Goal: Information Seeking & Learning: Learn about a topic

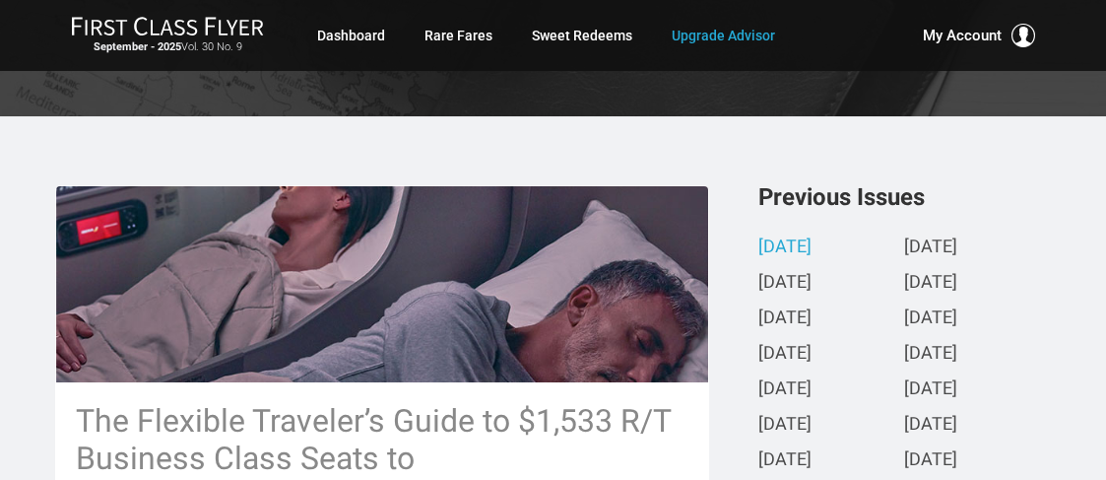
scroll to position [398, 0]
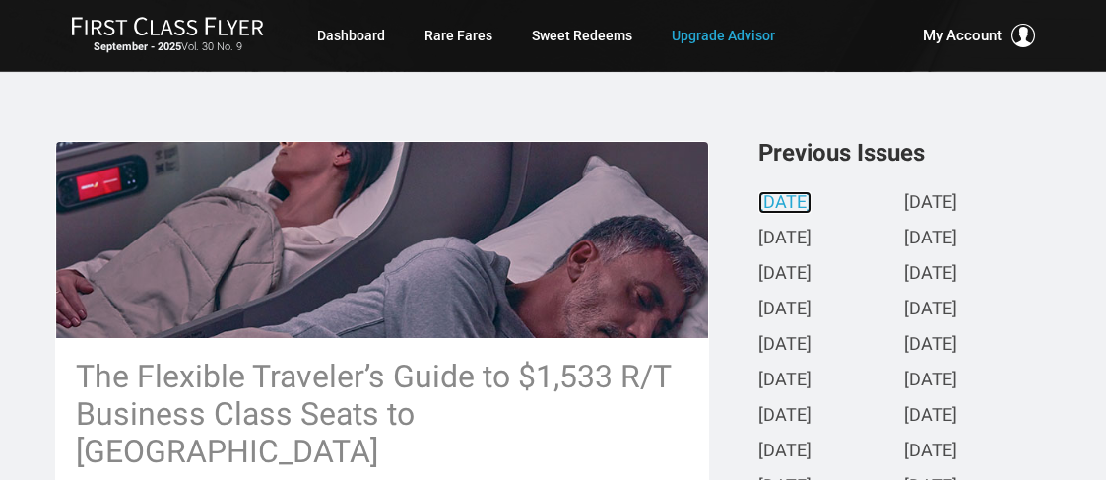
click at [812, 196] on link "[DATE]" at bounding box center [785, 203] width 53 height 21
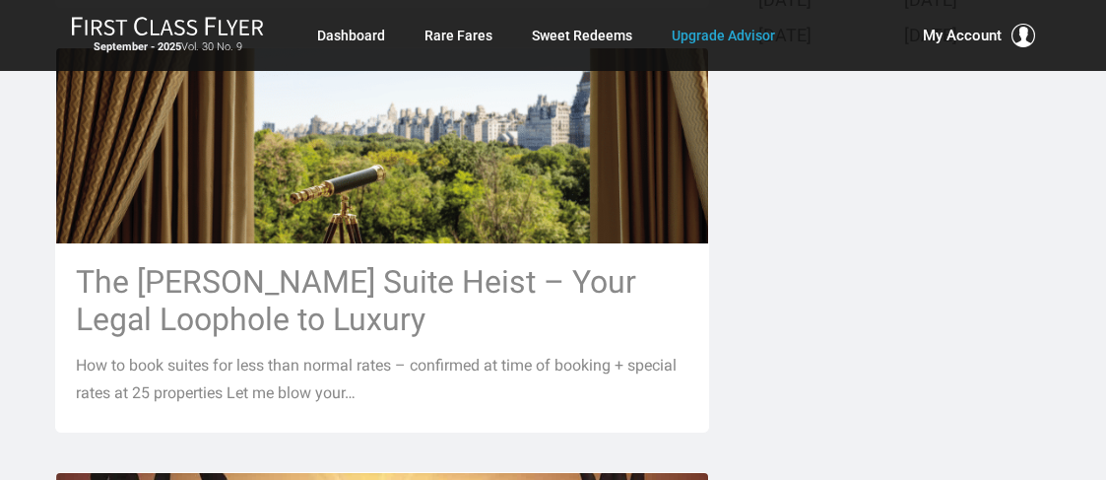
scroll to position [965, 0]
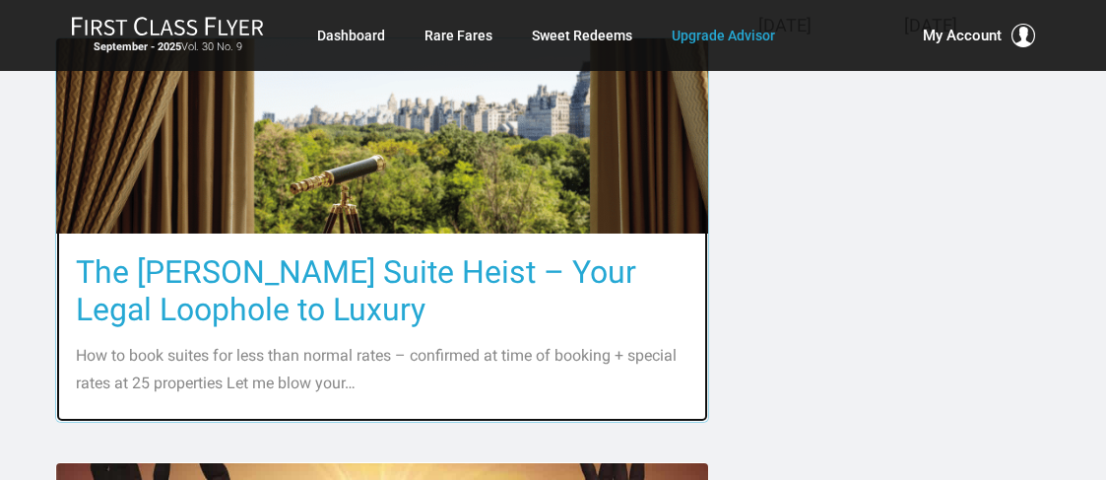
click at [331, 253] on h3 "The [PERSON_NAME] Suite Heist – Your Legal Loophole to Luxury" at bounding box center [382, 290] width 613 height 75
click at [223, 342] on p "How to book suites for less than normal rates – confirmed at time of booking + …" at bounding box center [382, 369] width 613 height 55
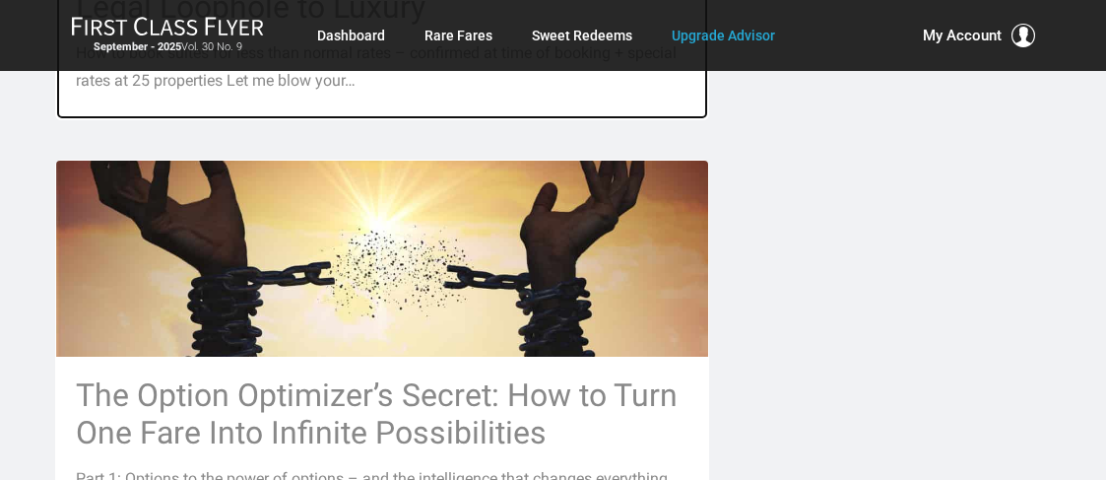
scroll to position [1230, 0]
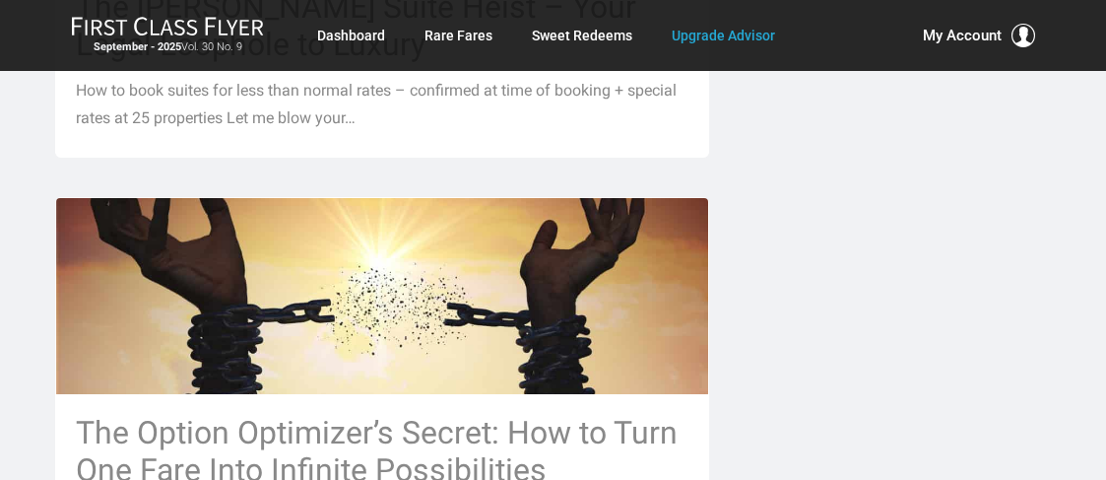
click at [1091, 176] on div "The Flexible Traveler’s Guide to $1,533 R/T Business Class Seats to [GEOGRAPHIC…" at bounding box center [553, 385] width 1106 height 2290
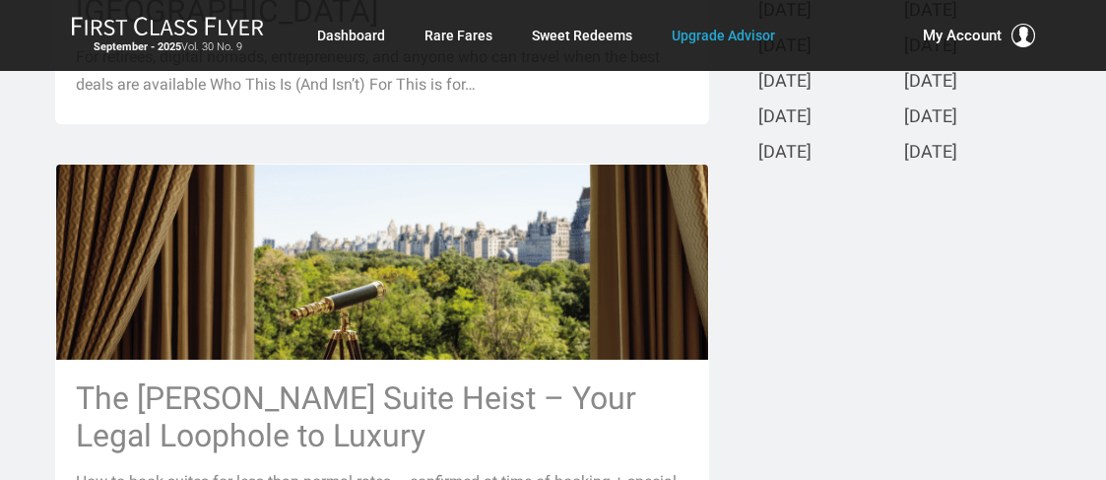
scroll to position [896, 0]
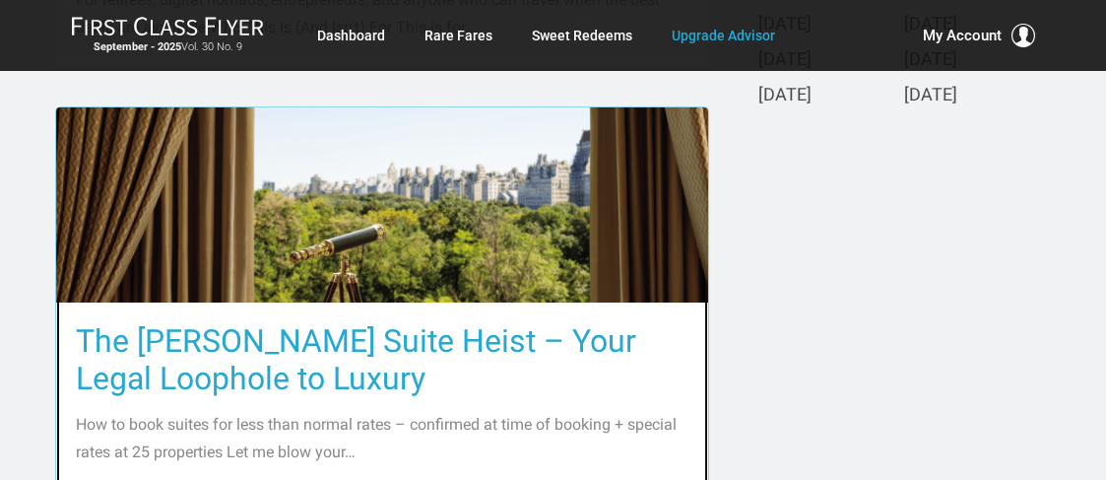
click at [323, 168] on img at bounding box center [382, 205] width 652 height 434
click at [214, 411] on p "How to book suites for less than normal rates – confirmed at time of booking + …" at bounding box center [382, 438] width 613 height 55
click at [275, 416] on p "How to book suites for less than normal rates – confirmed at time of booking + …" at bounding box center [382, 438] width 613 height 55
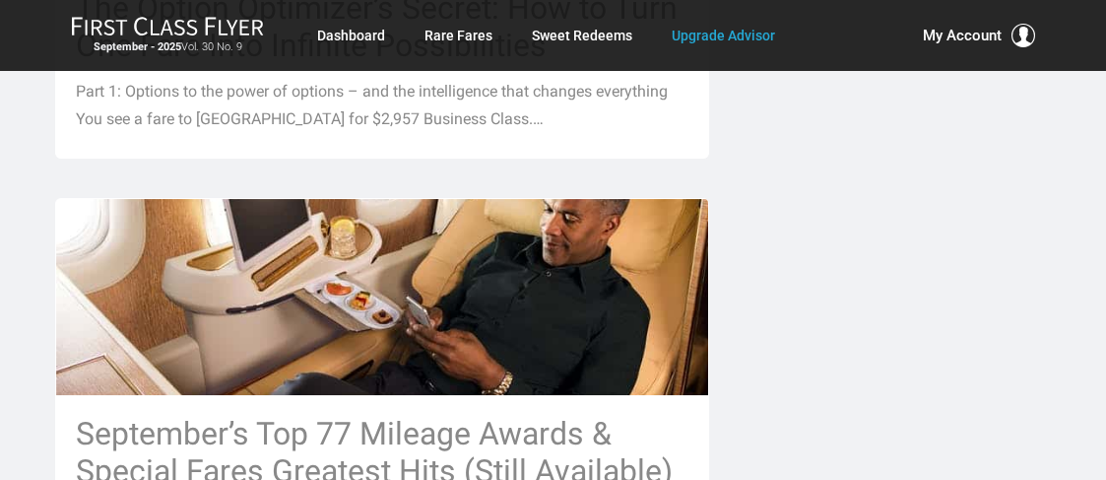
scroll to position [1707, 0]
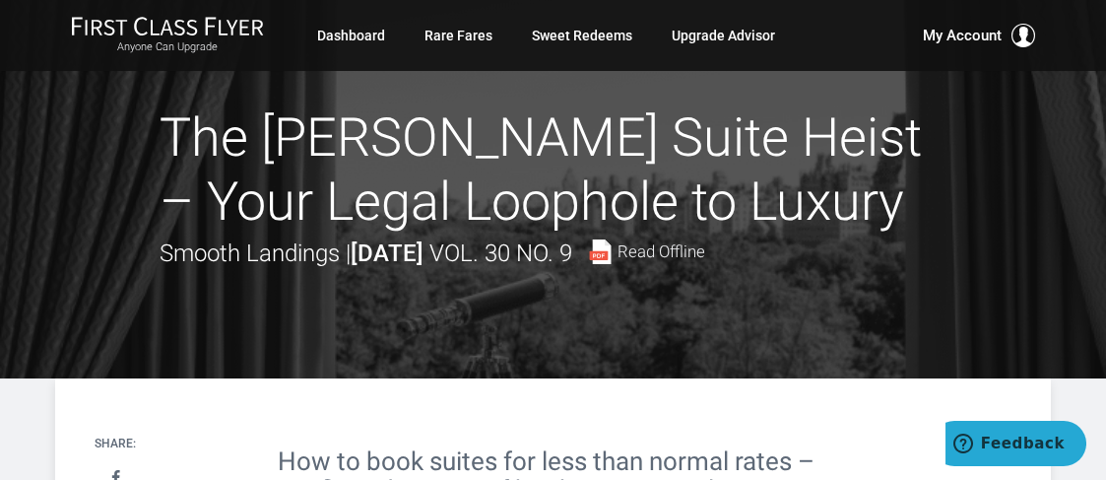
scroll to position [17, 0]
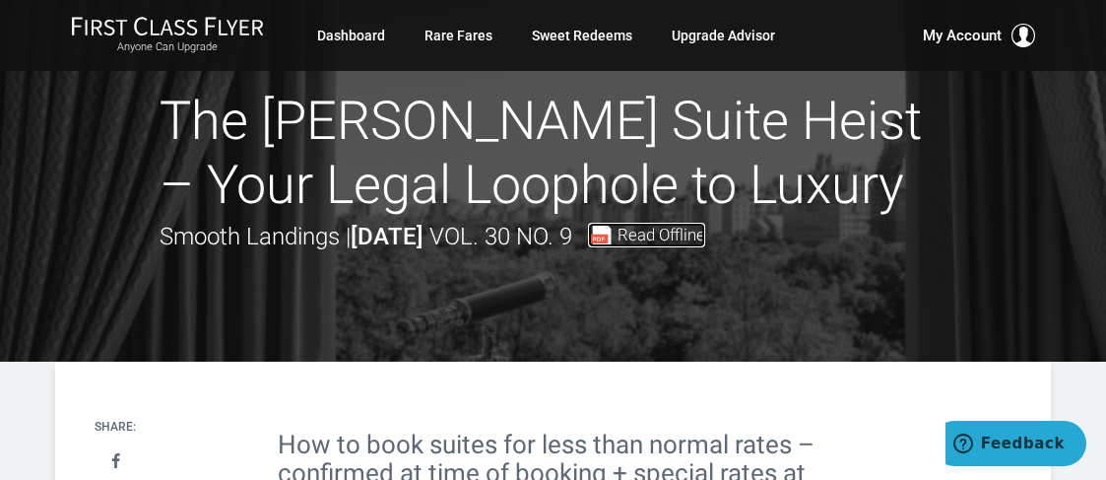
click at [705, 231] on span "Read Offline" at bounding box center [662, 235] width 88 height 17
